Goal: Transaction & Acquisition: Purchase product/service

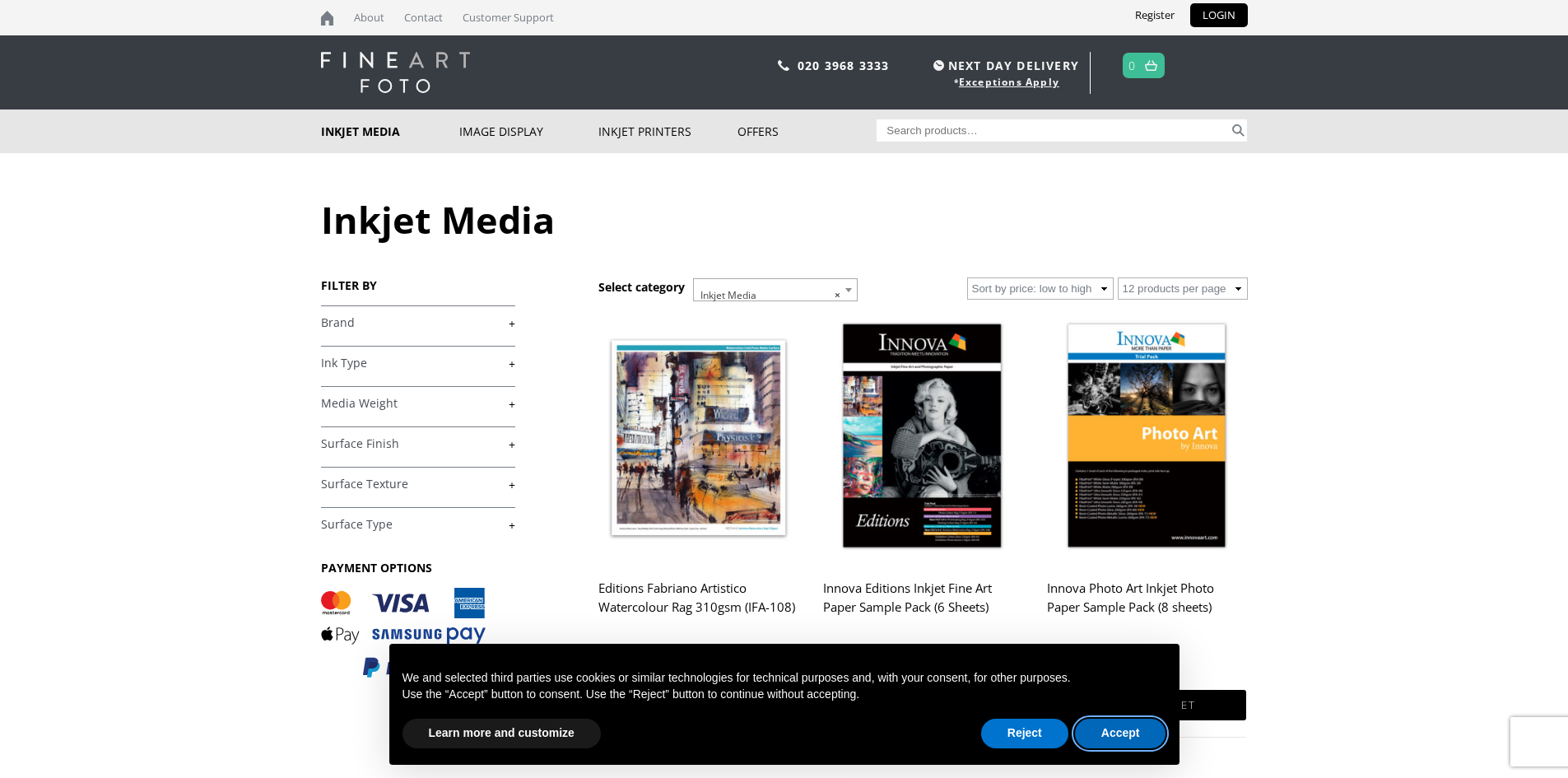
click at [1115, 730] on button "Accept" at bounding box center [1120, 733] width 91 height 29
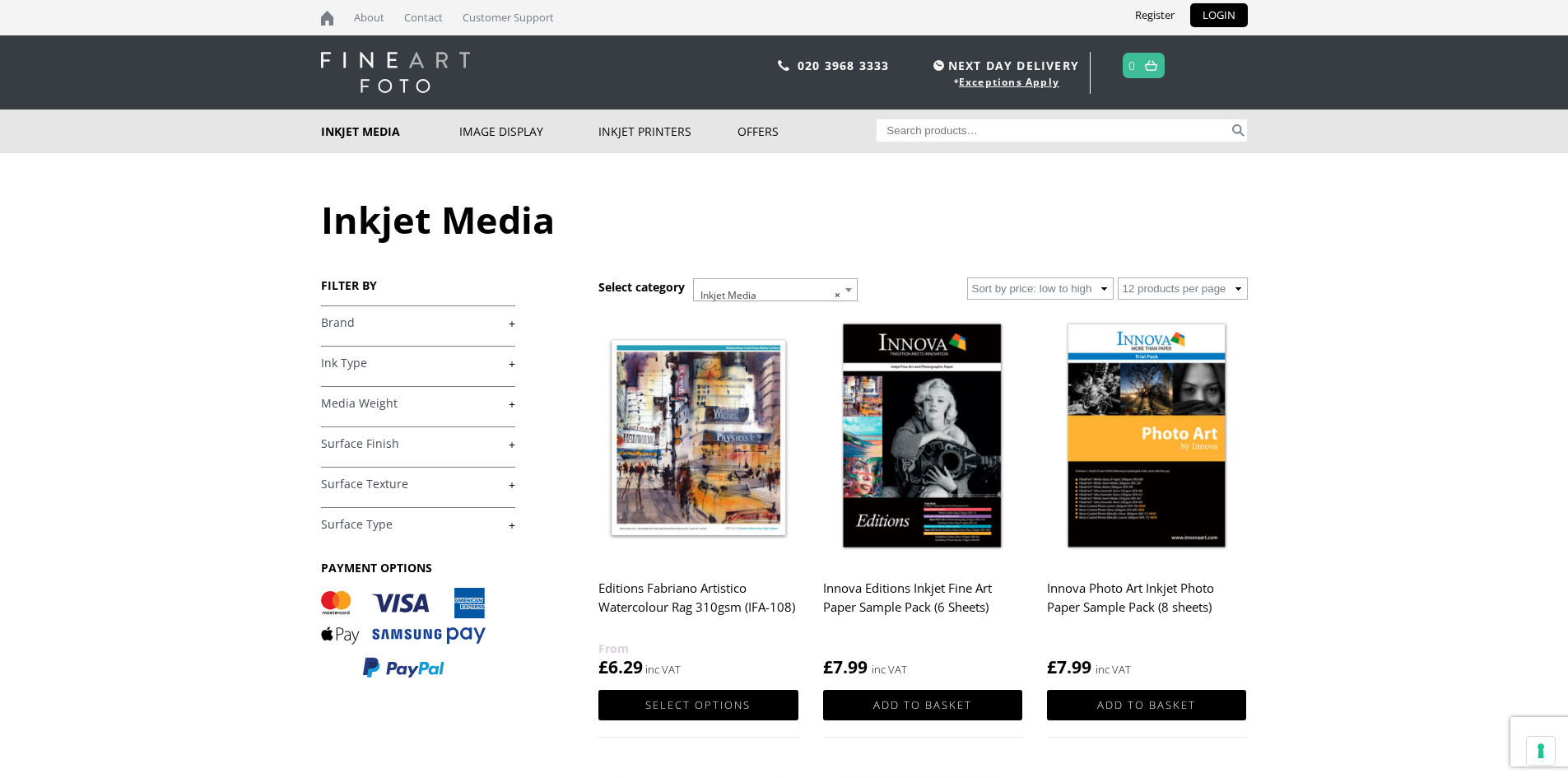
click at [993, 130] on input "Search for:" at bounding box center [1052, 131] width 352 height 22
type input "photorag"
click at [1242, 128] on button "Search" at bounding box center [1238, 131] width 19 height 22
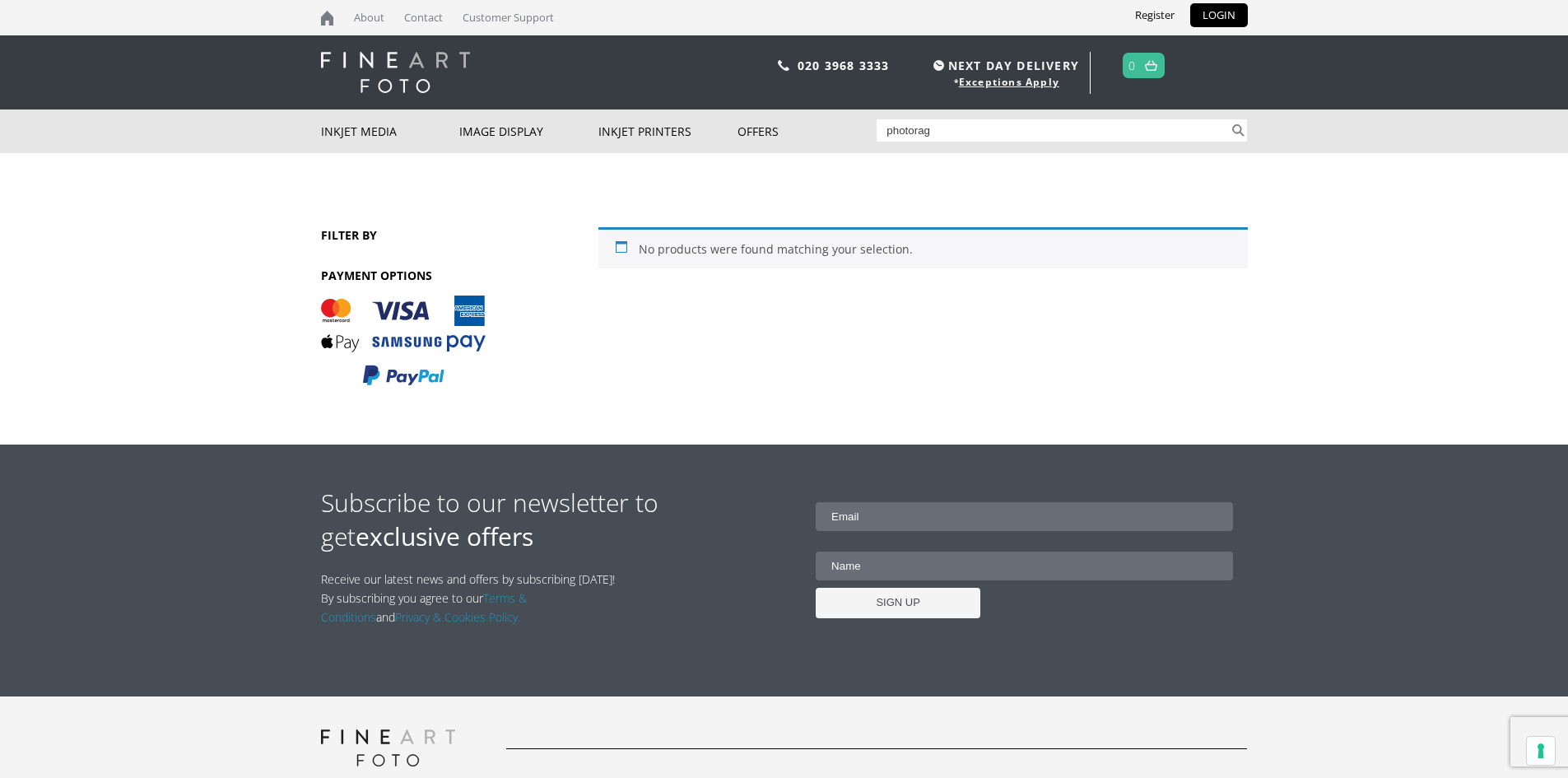
click at [909, 126] on input "photorag" at bounding box center [1052, 131] width 352 height 22
click at [911, 126] on input "photorag" at bounding box center [1052, 131] width 352 height 22
click at [917, 125] on input "photorag" at bounding box center [1052, 131] width 352 height 22
click at [914, 129] on input "photorag" at bounding box center [1052, 131] width 352 height 22
type input "photo rag"
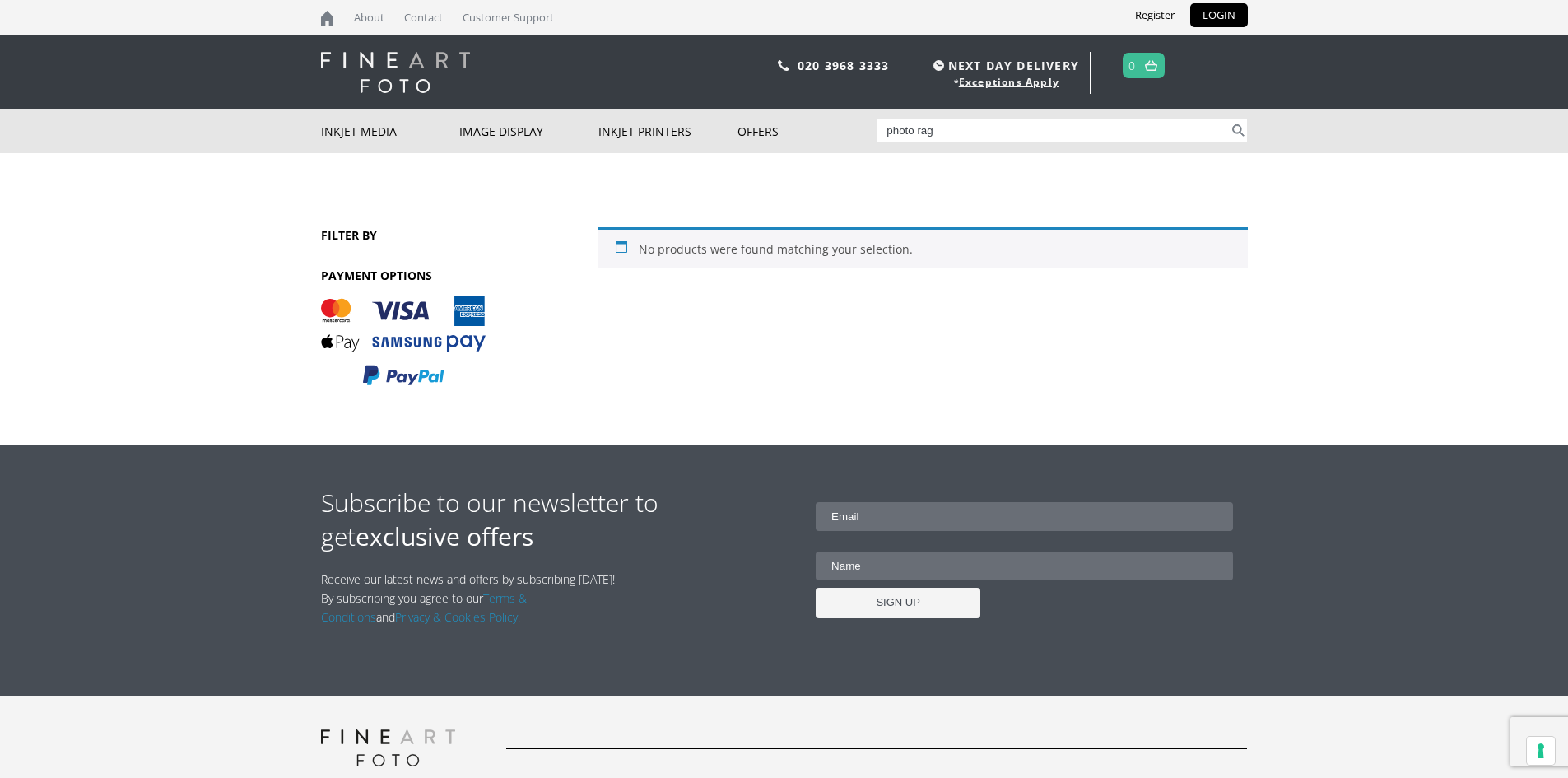
click at [1229, 120] on button "Search" at bounding box center [1238, 131] width 19 height 22
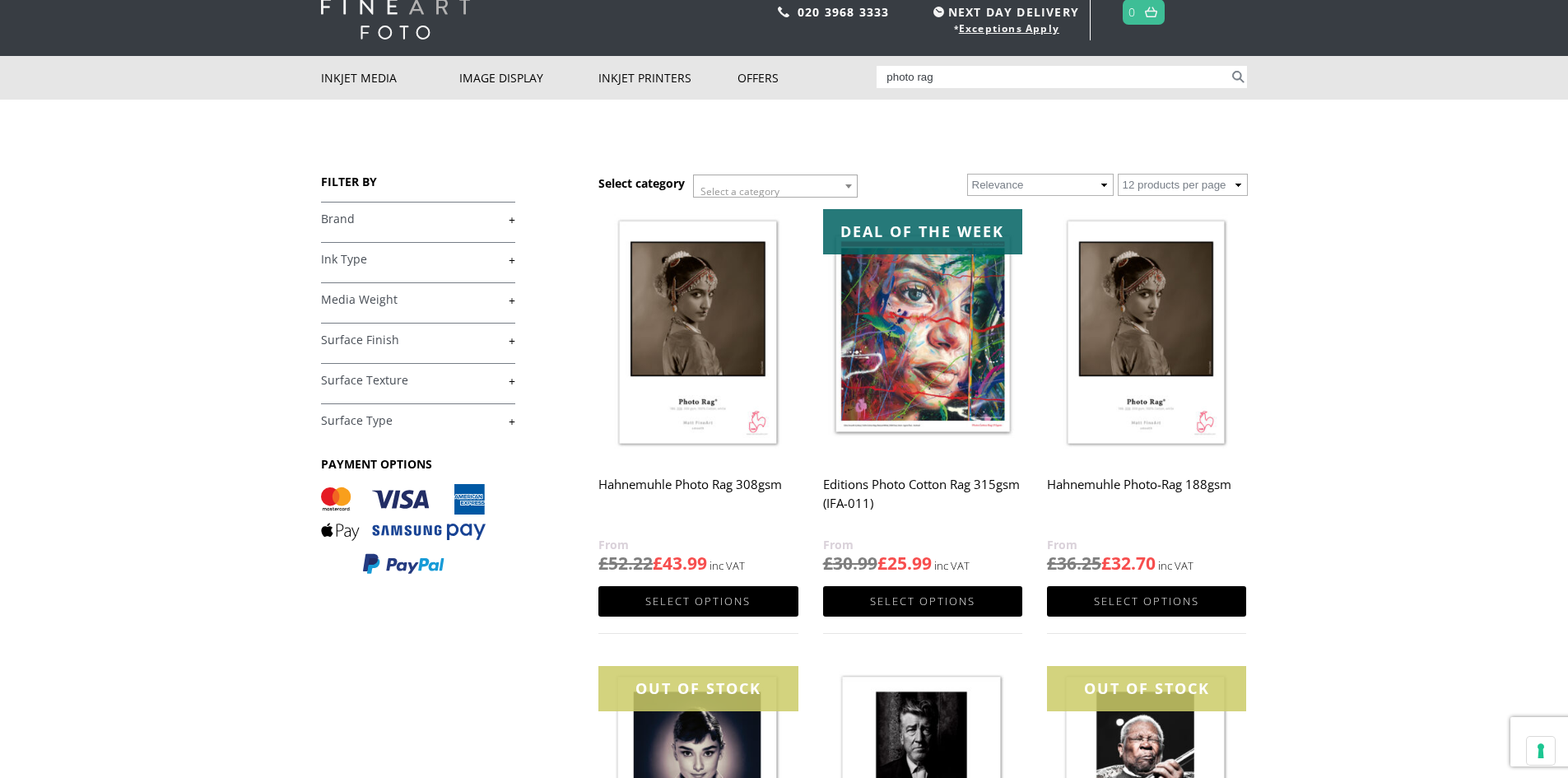
scroll to position [165, 0]
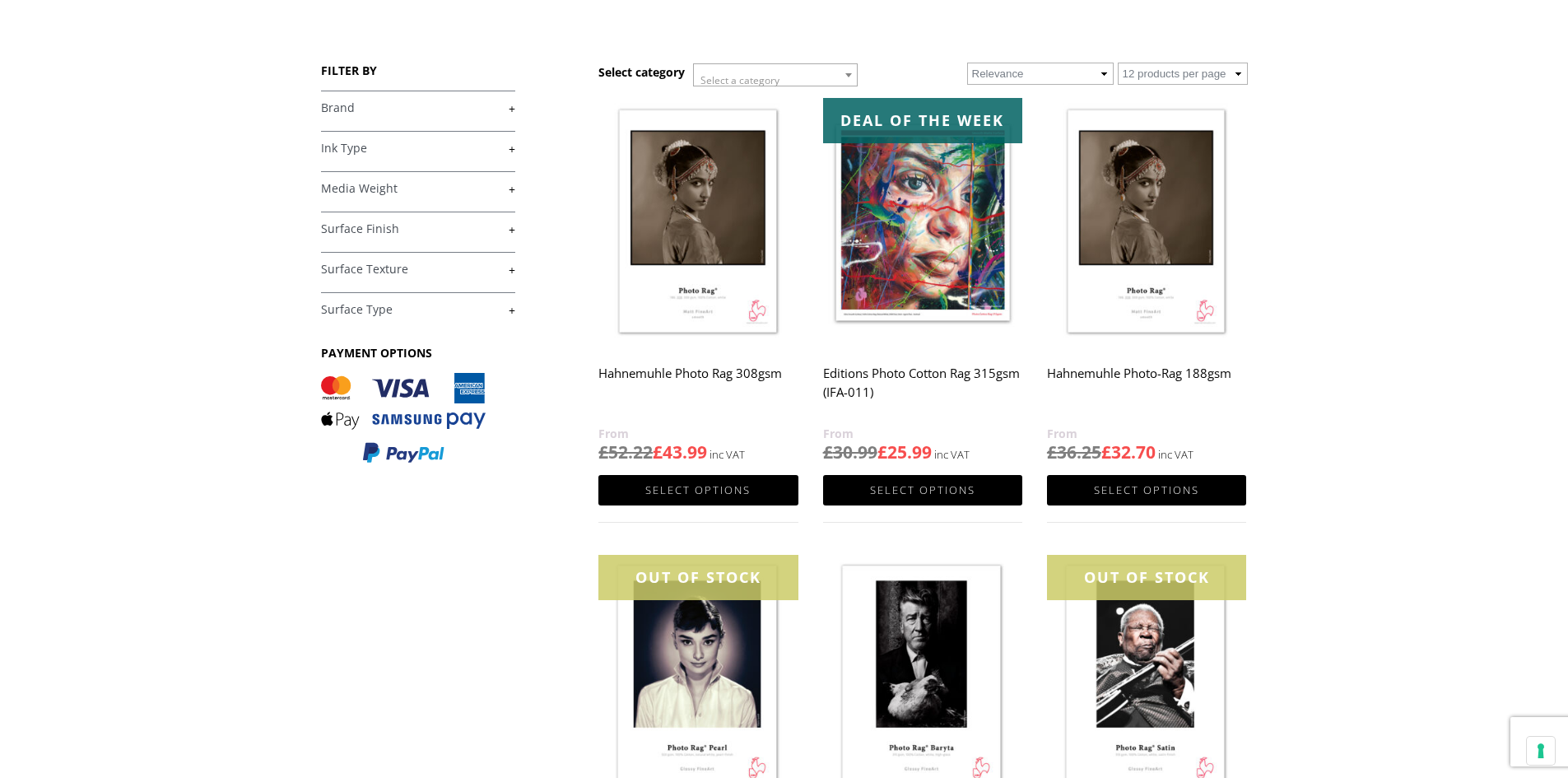
click at [720, 278] on img at bounding box center [698, 222] width 199 height 250
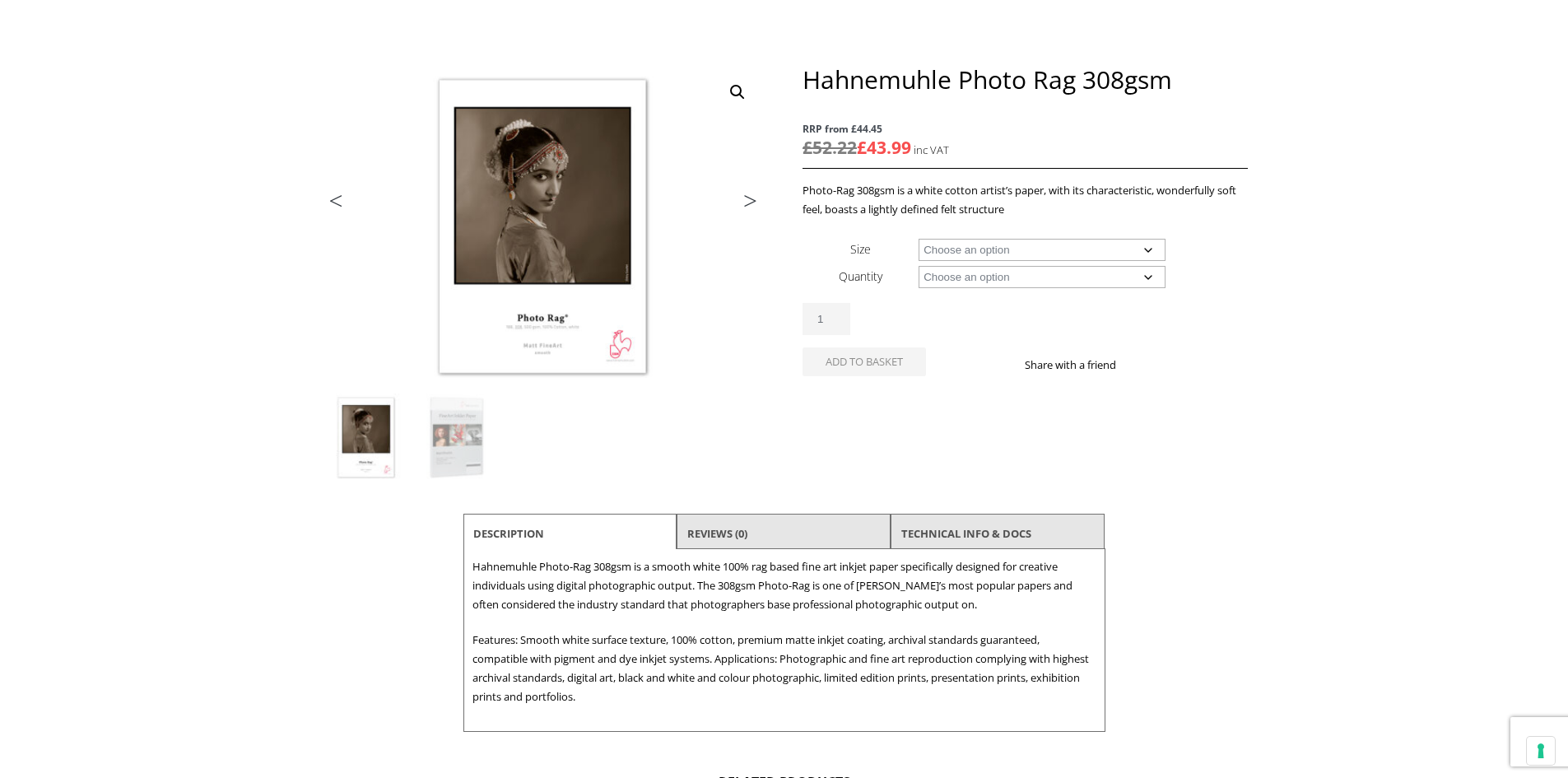
scroll to position [247, 0]
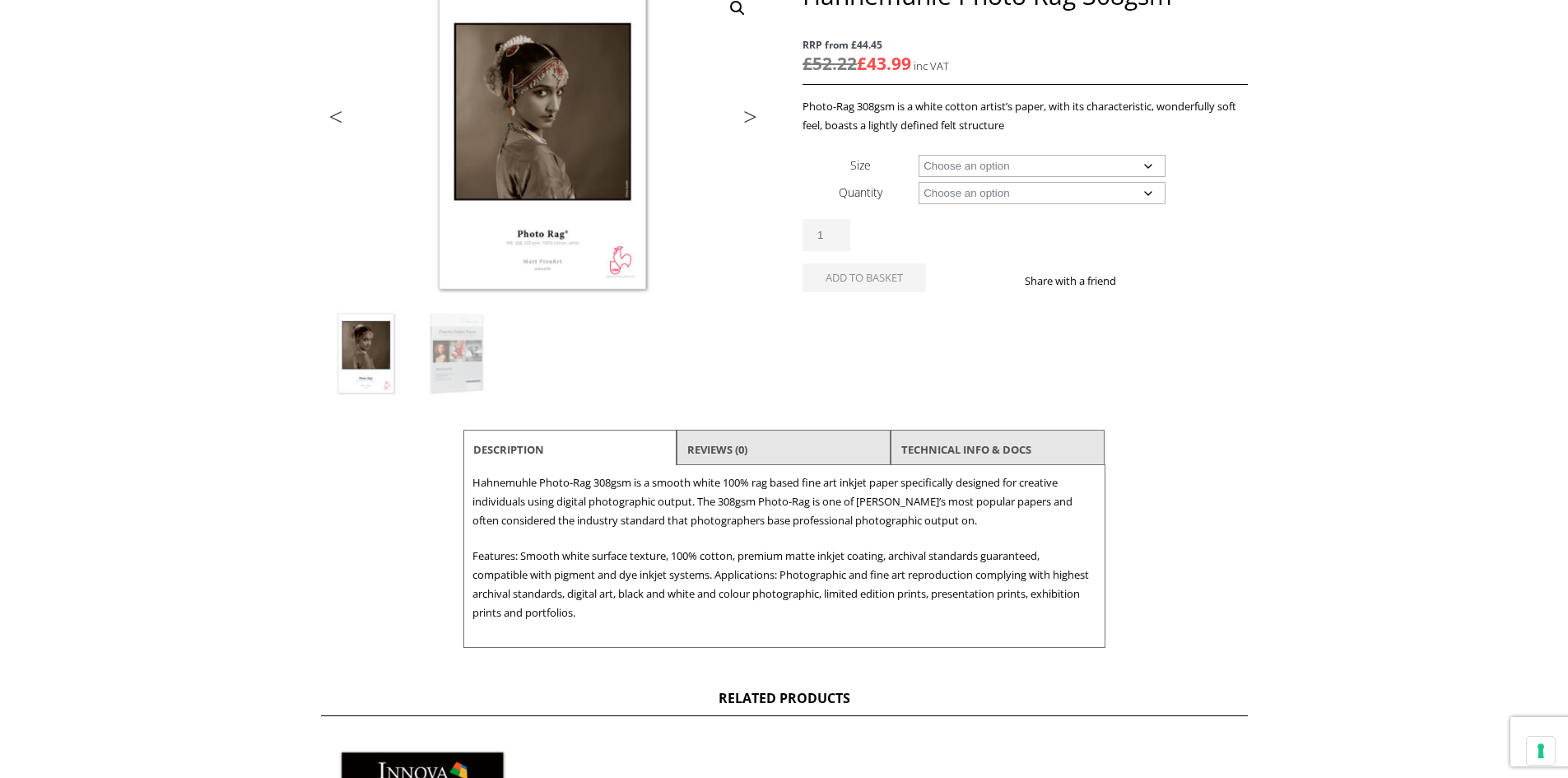
click at [1157, 165] on select "Choose an option A4 Sheet A3 Sheet A3+ Sheet A2 Sheet 17" Wide Roll 24" Wide Ro…" at bounding box center [1042, 165] width 247 height 22
click at [918, 155] on select "Choose an option A4 Sheet A3 Sheet A3+ Sheet A2 Sheet 17" Wide Roll 24" Wide Ro…" at bounding box center [1042, 165] width 247 height 22
select select "a4-sheet"
click at [1001, 199] on select "Choose an option 25 Sheets" at bounding box center [1042, 193] width 247 height 22
select select "25-sheets"
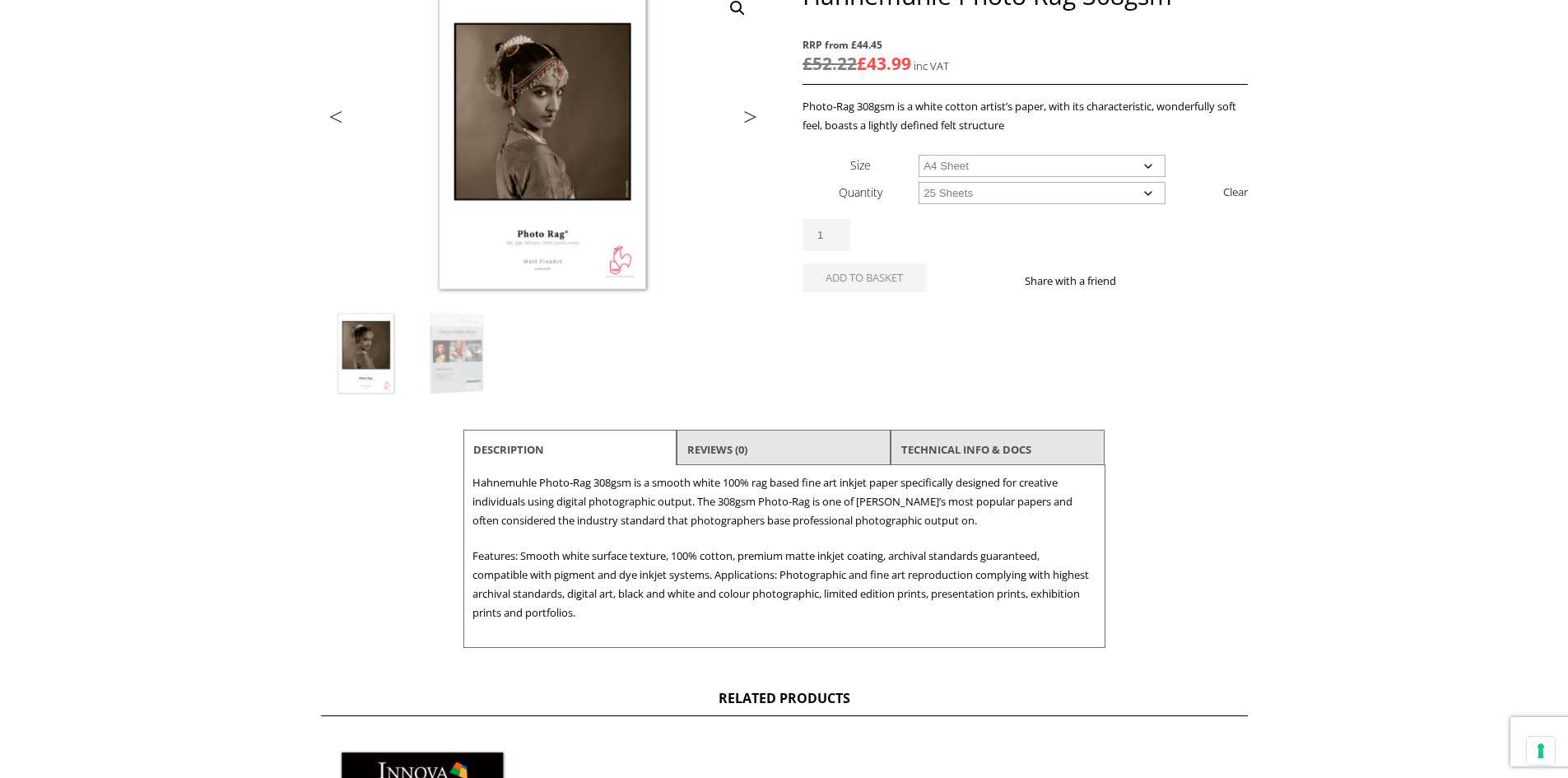
click at [918, 182] on select "Choose an option 25 Sheets" at bounding box center [1042, 193] width 247 height 22
click at [1013, 166] on select "Choose an option A4 Sheet A3 Sheet A3+ Sheet A2 Sheet" at bounding box center [1042, 165] width 247 height 22
click at [918, 155] on select "Choose an option A4 Sheet A3 Sheet A3+ Sheet A2 Sheet" at bounding box center [1042, 165] width 247 height 22
click at [1028, 167] on select "Choose an option A4 Sheet A3 Sheet A3+ Sheet A2 Sheet" at bounding box center [1042, 165] width 247 height 22
click at [918, 155] on select "Choose an option A4 Sheet A3 Sheet A3+ Sheet A2 Sheet" at bounding box center [1042, 165] width 247 height 22
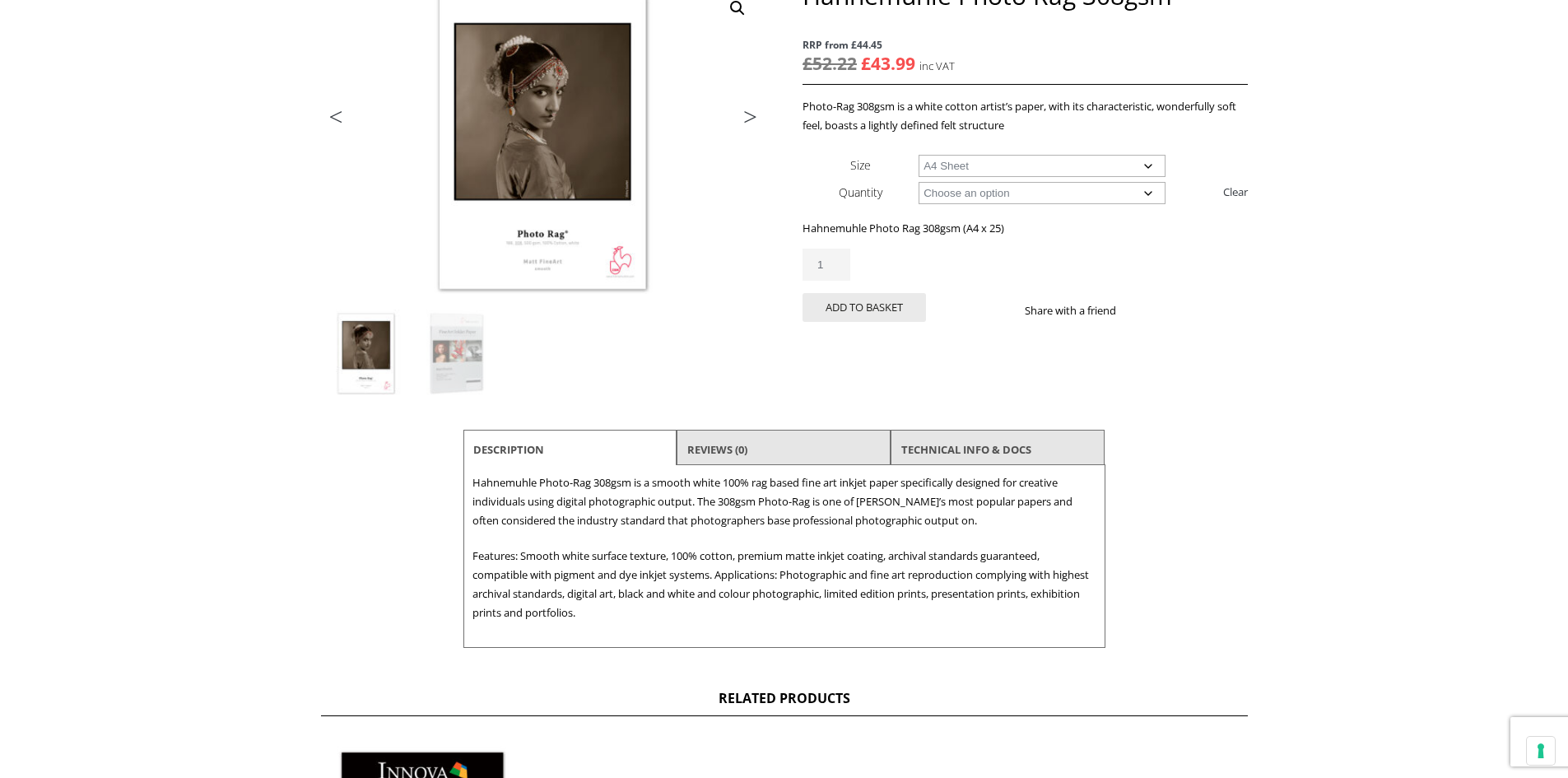
click at [1012, 195] on select "Choose an option 25 Sheets" at bounding box center [1042, 193] width 247 height 22
click at [1001, 163] on select "Choose an option A4 Sheet A3 Sheet A3+ Sheet A2 Sheet" at bounding box center [1042, 165] width 247 height 22
click at [918, 155] on select "Choose an option A4 Sheet A3 Sheet A3+ Sheet A2 Sheet" at bounding box center [1042, 165] width 247 height 22
click at [977, 166] on select "Choose an option A4 Sheet A3 Sheet A3+ Sheet A2 Sheet" at bounding box center [1042, 165] width 247 height 22
click at [918, 155] on select "Choose an option A4 Sheet A3 Sheet A3+ Sheet A2 Sheet" at bounding box center [1042, 165] width 247 height 22
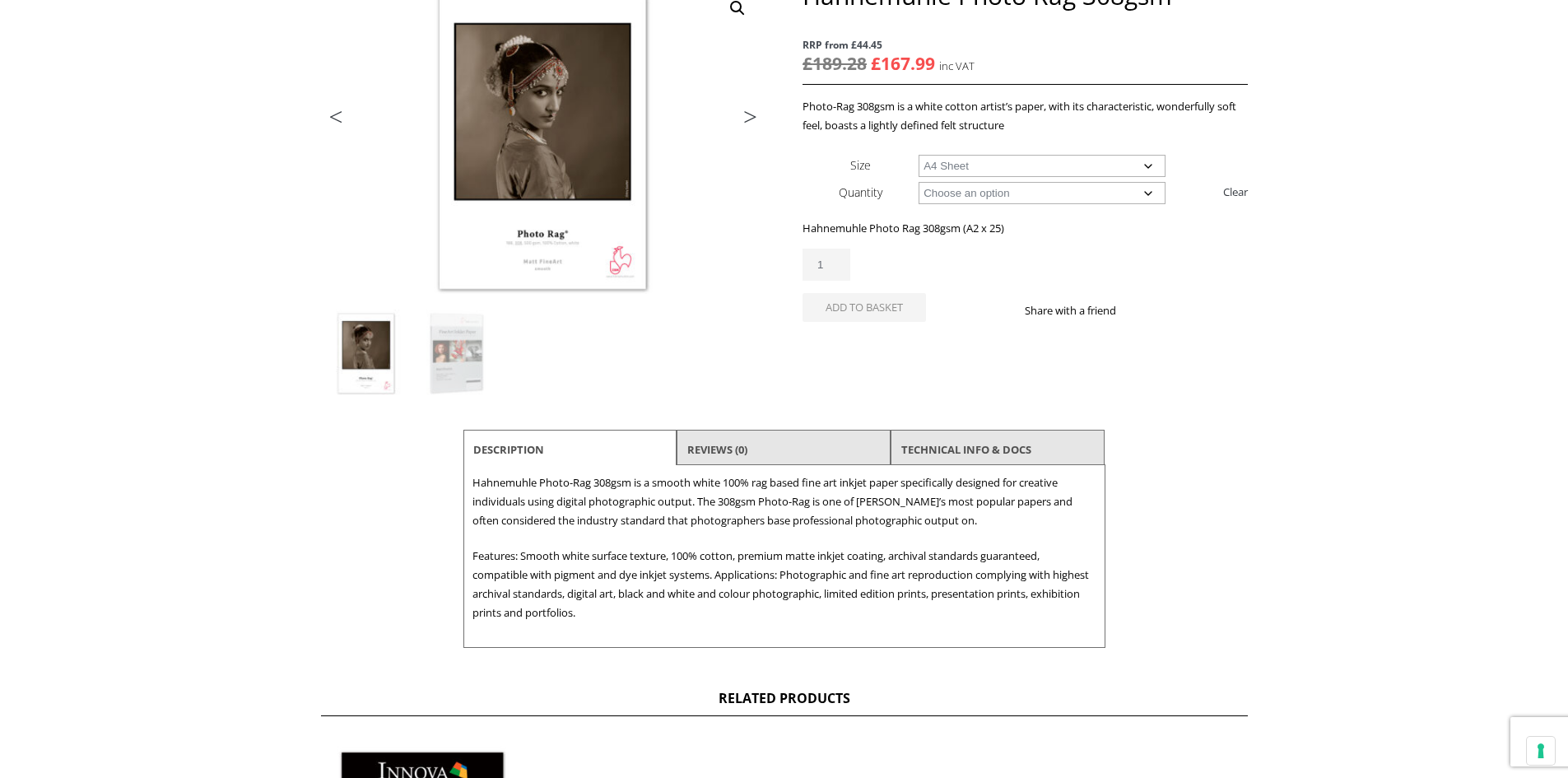
select select "a4-sheet"
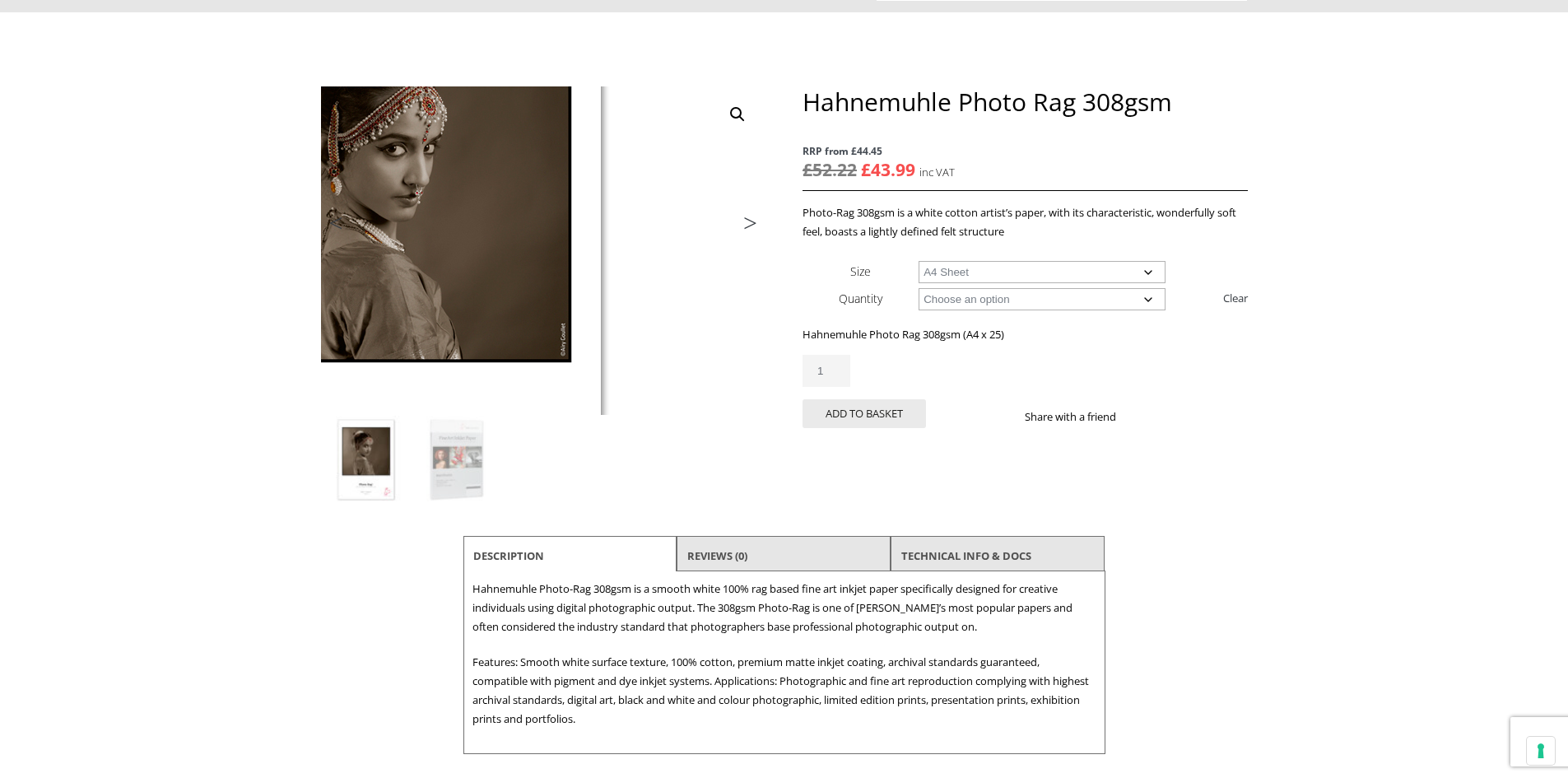
scroll to position [0, 0]
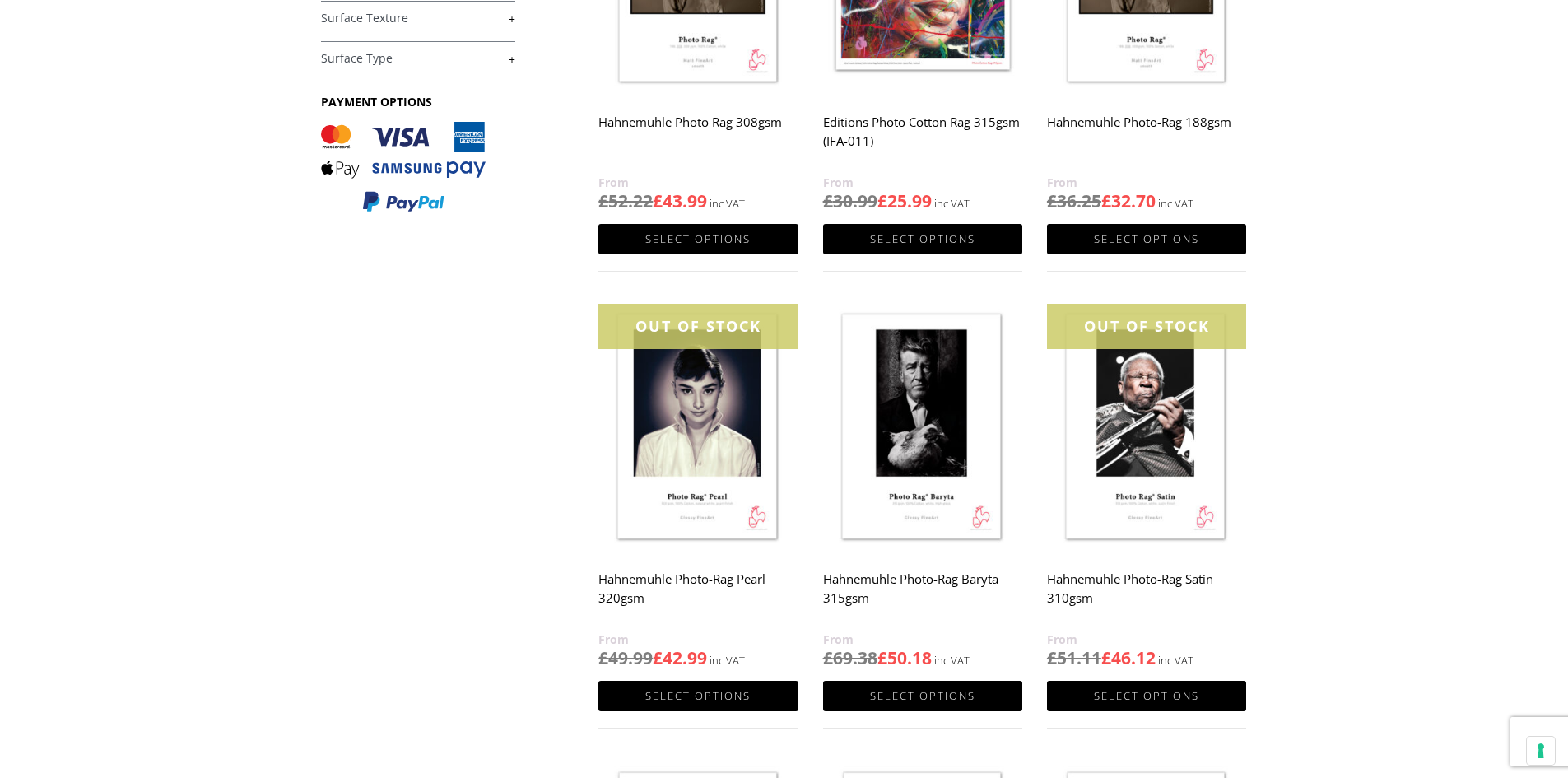
scroll to position [411, 0]
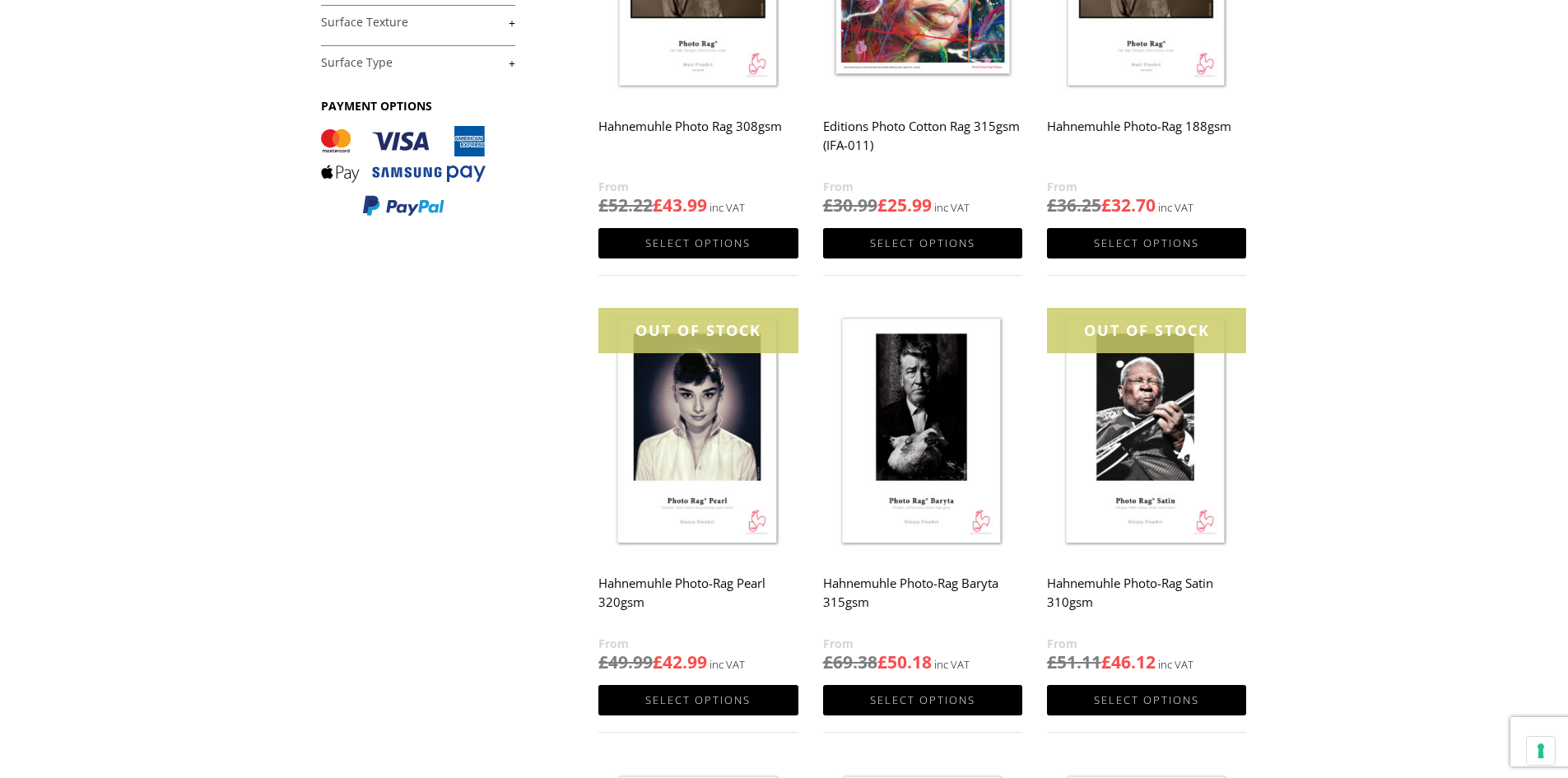
click at [924, 416] on img at bounding box center [923, 432] width 199 height 250
